Goal: Task Accomplishment & Management: Manage account settings

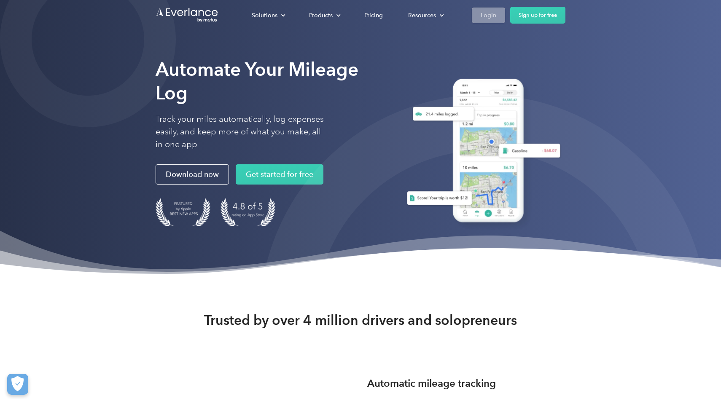
click at [505, 16] on link "Login" at bounding box center [488, 16] width 33 height 16
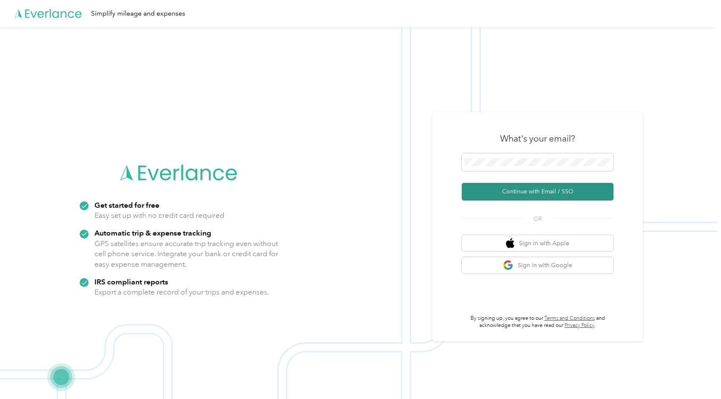
click at [520, 191] on button "Continue with Email / SSO" at bounding box center [538, 192] width 152 height 18
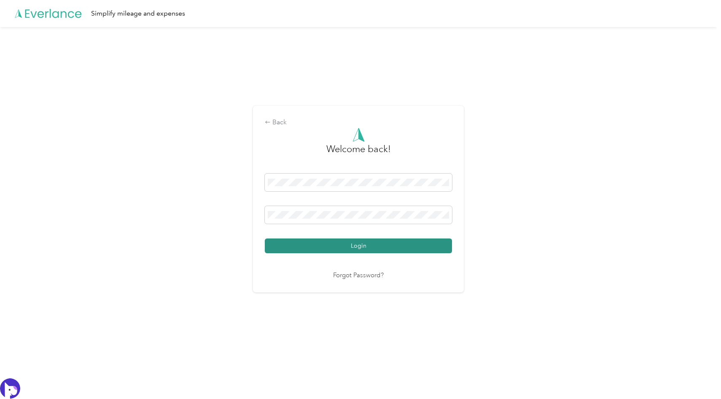
click at [361, 251] on button "Login" at bounding box center [358, 246] width 187 height 15
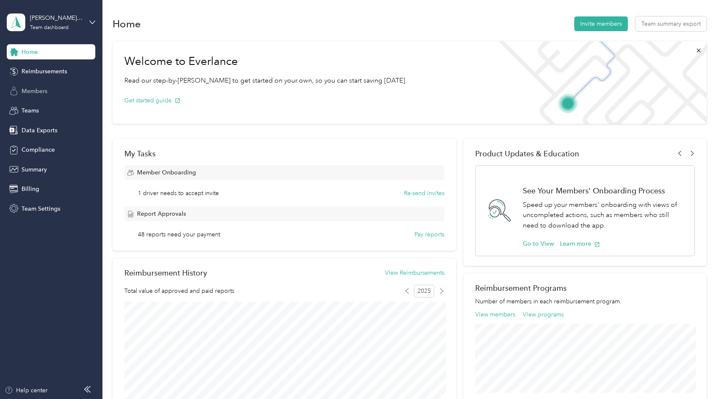
click at [44, 91] on span "Members" at bounding box center [35, 91] width 26 height 9
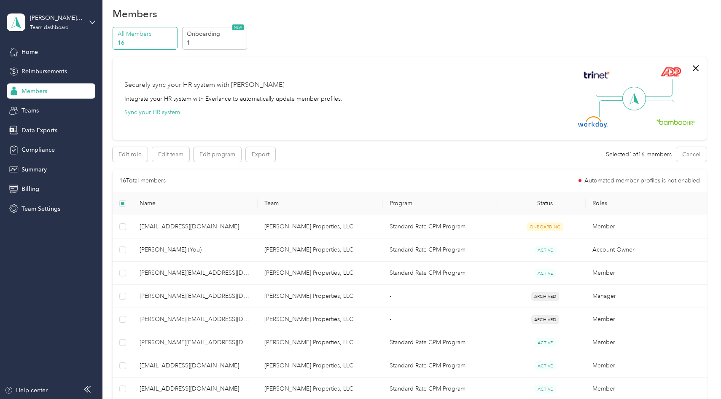
scroll to position [10, 0]
click at [175, 157] on button "Edit team" at bounding box center [170, 155] width 37 height 15
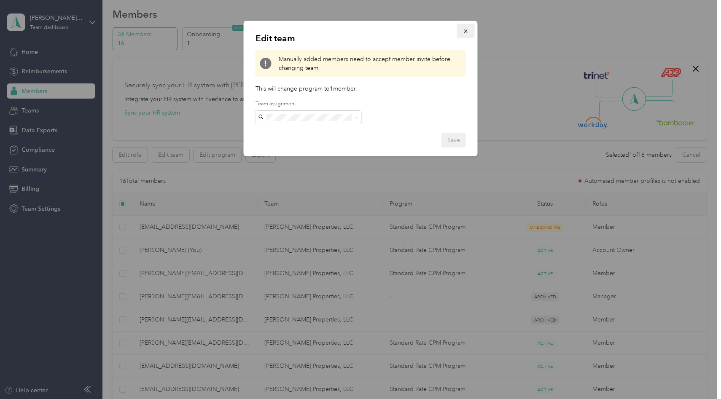
click at [467, 31] on icon "button" at bounding box center [466, 31] width 6 height 6
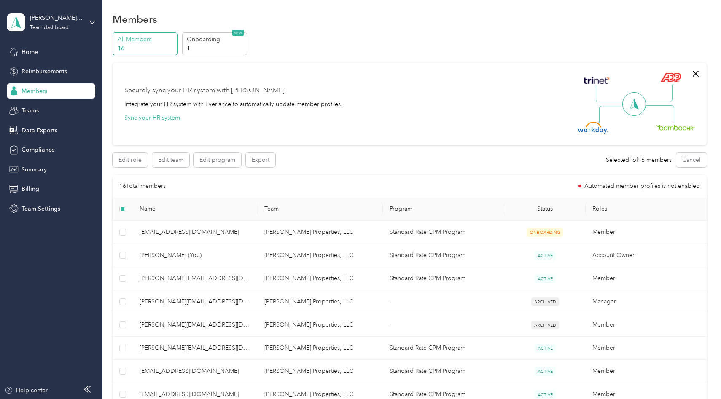
scroll to position [318, 0]
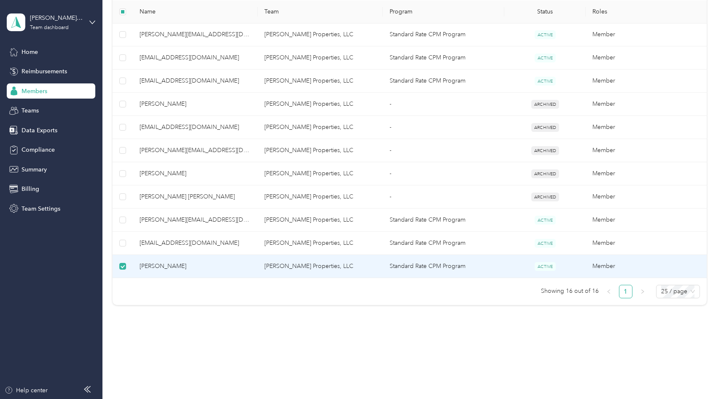
click at [186, 269] on span "[PERSON_NAME]" at bounding box center [195, 266] width 111 height 9
click at [187, 266] on span "[PERSON_NAME]" at bounding box center [195, 266] width 111 height 9
click at [186, 266] on span "[PERSON_NAME]" at bounding box center [195, 266] width 111 height 9
click at [454, 267] on td "Standard Rate CPM Program" at bounding box center [444, 266] width 122 height 23
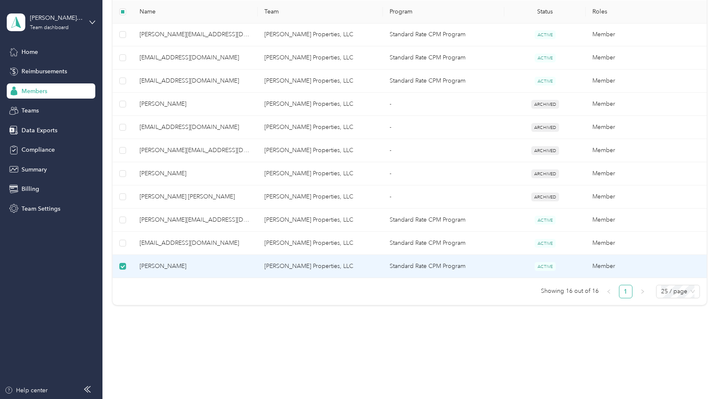
click at [454, 267] on td "Standard Rate CPM Program" at bounding box center [444, 266] width 122 height 23
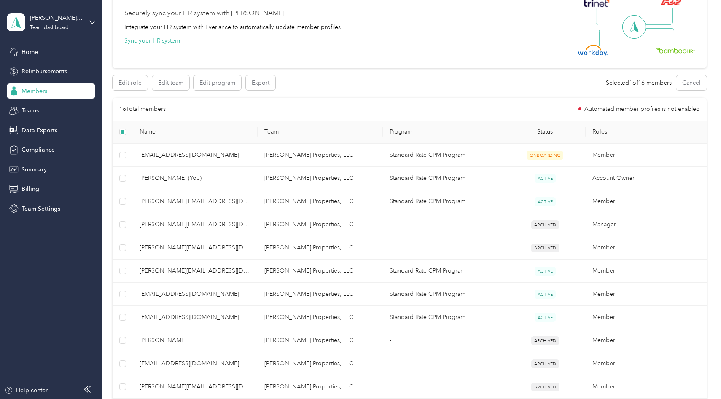
scroll to position [0, 0]
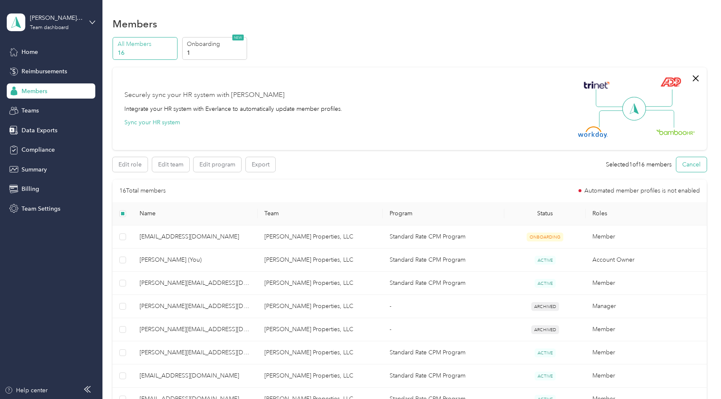
click at [697, 162] on button "Cancel" at bounding box center [691, 164] width 30 height 15
click at [701, 81] on icon "button" at bounding box center [696, 78] width 10 height 10
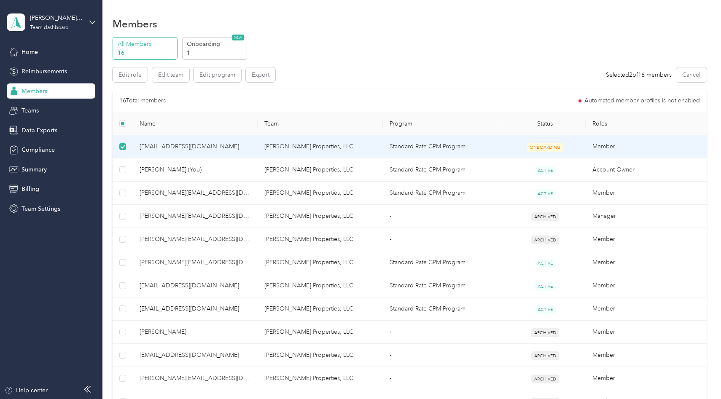
click at [177, 148] on span "[EMAIL_ADDRESS][DOMAIN_NAME]" at bounding box center [195, 146] width 111 height 9
click at [43, 89] on span "Members" at bounding box center [35, 91] width 26 height 9
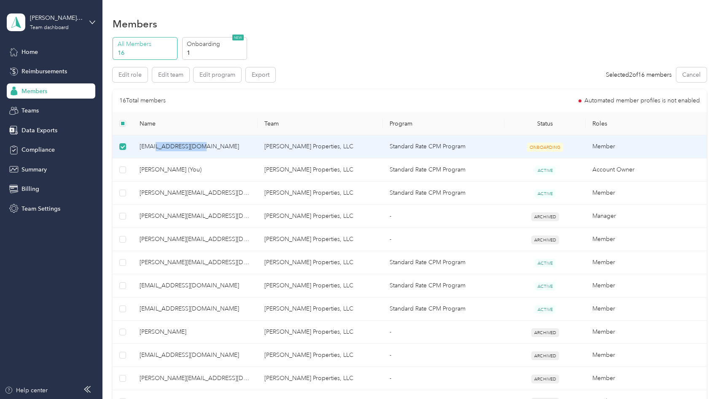
click at [43, 89] on span "Members" at bounding box center [35, 91] width 26 height 9
click at [696, 74] on button "Cancel" at bounding box center [691, 74] width 30 height 15
click at [461, 147] on td "Standard Rate CPM Program" at bounding box center [444, 146] width 122 height 23
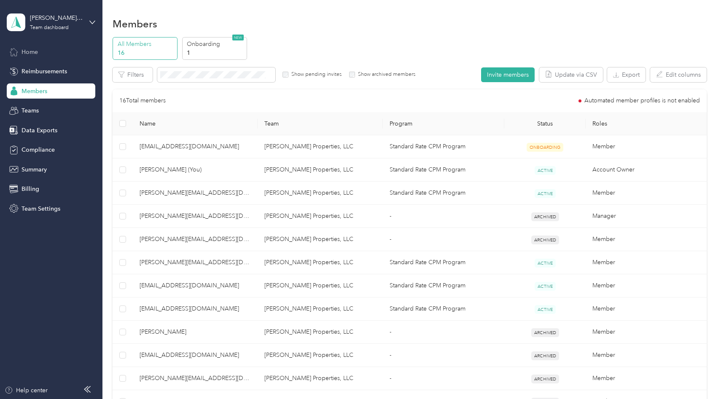
click at [34, 51] on span "Home" at bounding box center [30, 52] width 16 height 9
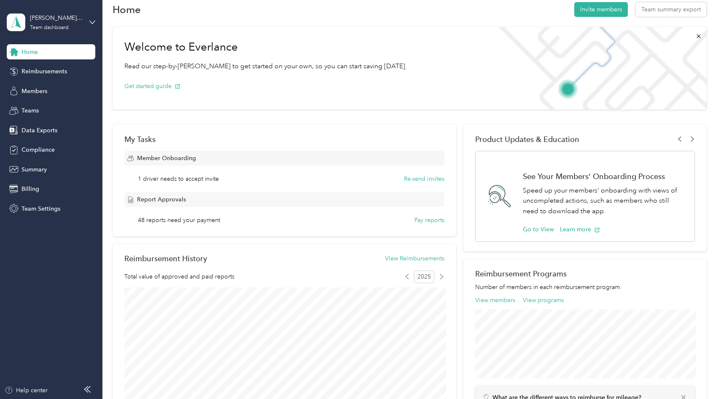
scroll to position [15, 0]
click at [38, 88] on span "Members" at bounding box center [35, 91] width 26 height 9
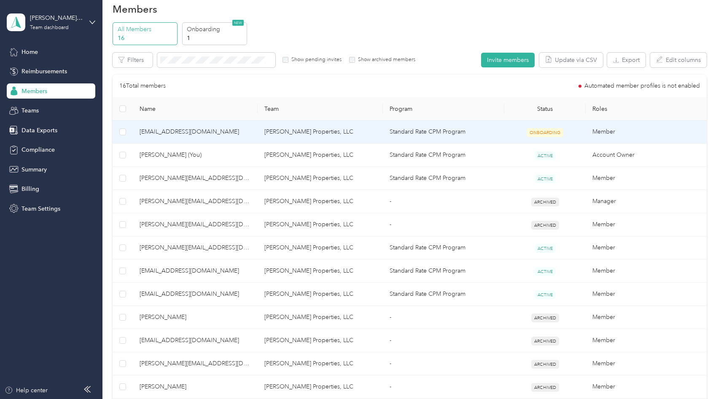
click at [177, 132] on span "[EMAIL_ADDRESS][DOMAIN_NAME]" at bounding box center [195, 131] width 111 height 9
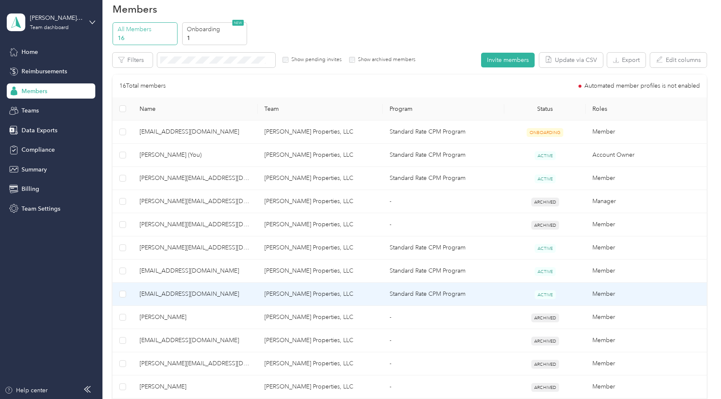
scroll to position [229, 0]
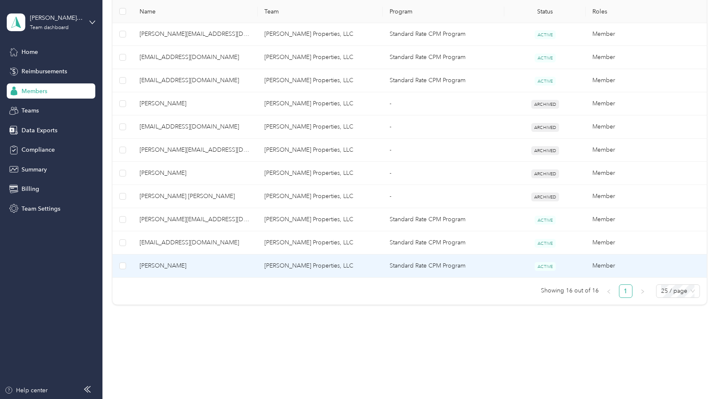
click at [183, 264] on span "[PERSON_NAME]" at bounding box center [195, 265] width 111 height 9
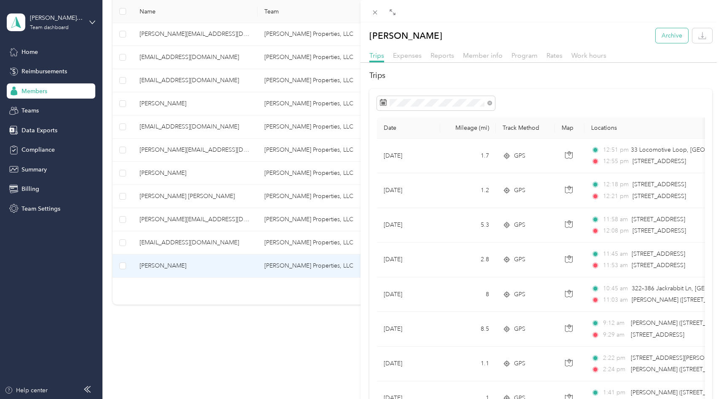
click at [671, 31] on button "Archive" at bounding box center [672, 35] width 32 height 15
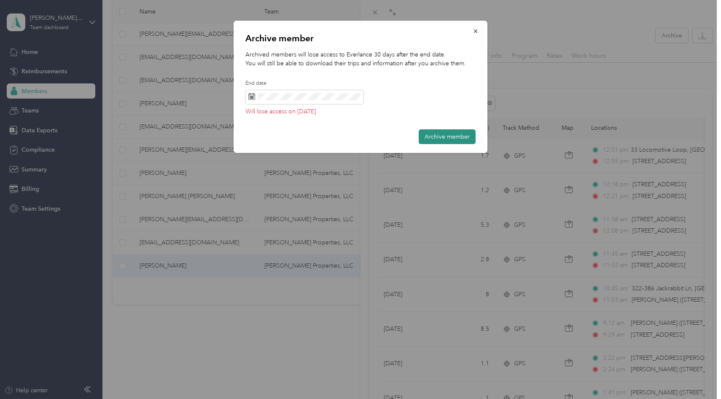
click at [441, 137] on button "Archive member" at bounding box center [447, 136] width 57 height 15
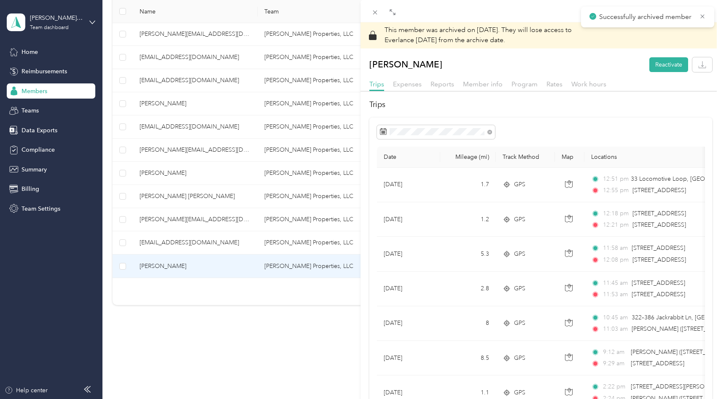
click at [124, 197] on div "This member was archived on [DATE] . They will lose access to Everlance [DATE] …" at bounding box center [360, 199] width 721 height 399
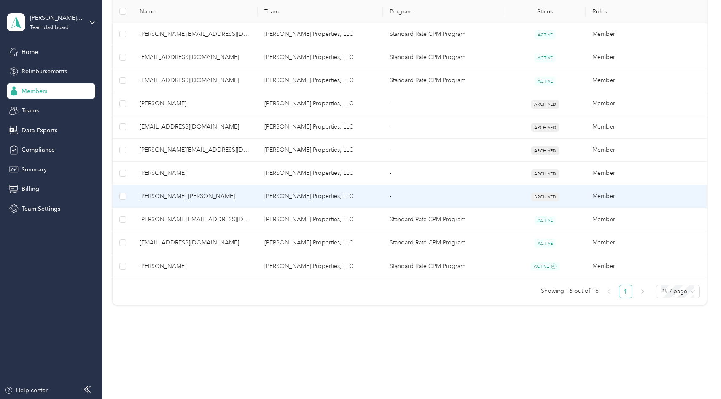
click at [160, 195] on span "[PERSON_NAME] [PERSON_NAME]" at bounding box center [195, 196] width 111 height 9
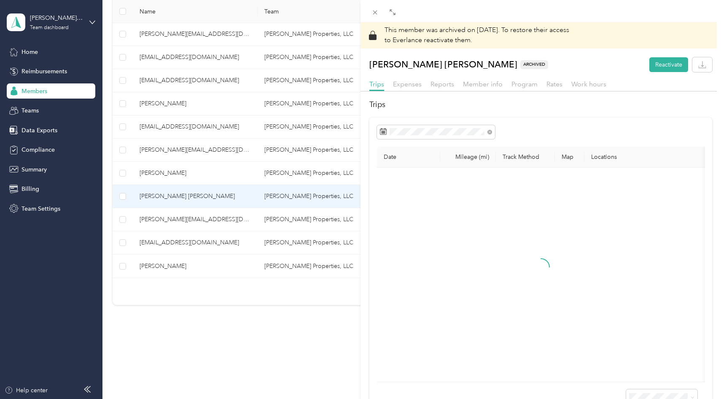
click at [175, 103] on div "This member was archived on [DATE] . To restore their access to Everlance react…" at bounding box center [360, 199] width 721 height 399
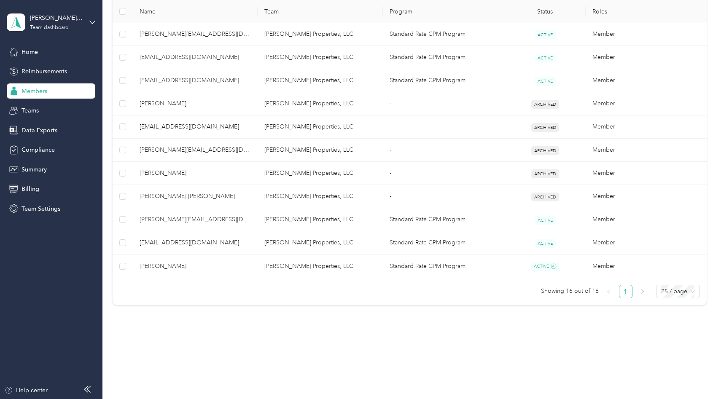
click at [175, 103] on span "[PERSON_NAME]" at bounding box center [195, 103] width 111 height 9
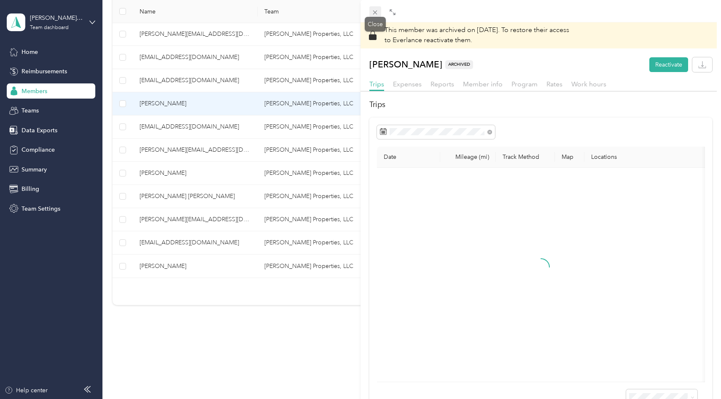
click at [378, 11] on icon at bounding box center [375, 12] width 7 height 7
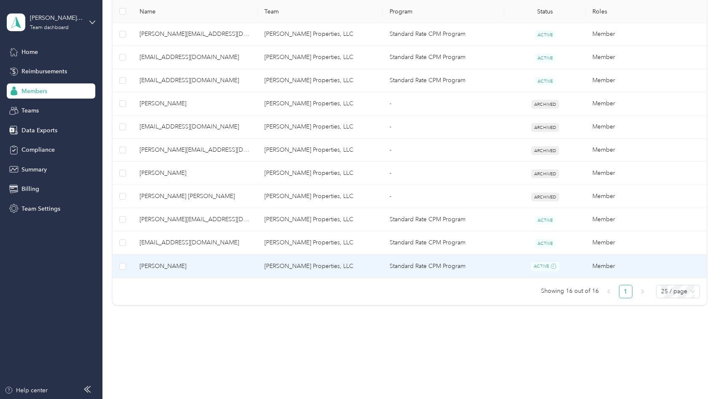
click at [187, 264] on span "[PERSON_NAME]" at bounding box center [195, 266] width 111 height 9
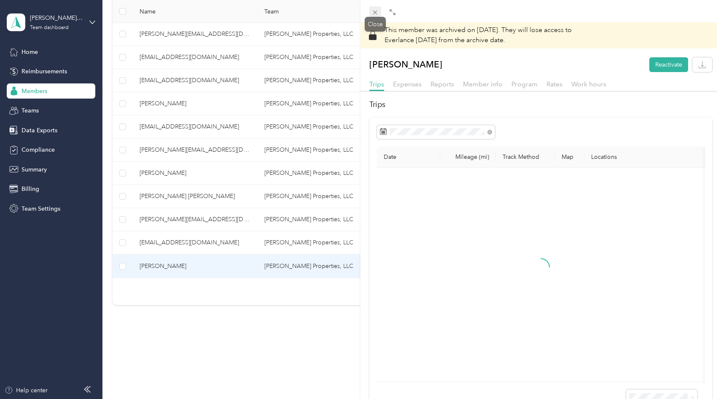
click at [375, 12] on icon at bounding box center [375, 13] width 4 height 4
